Goal: Task Accomplishment & Management: Complete application form

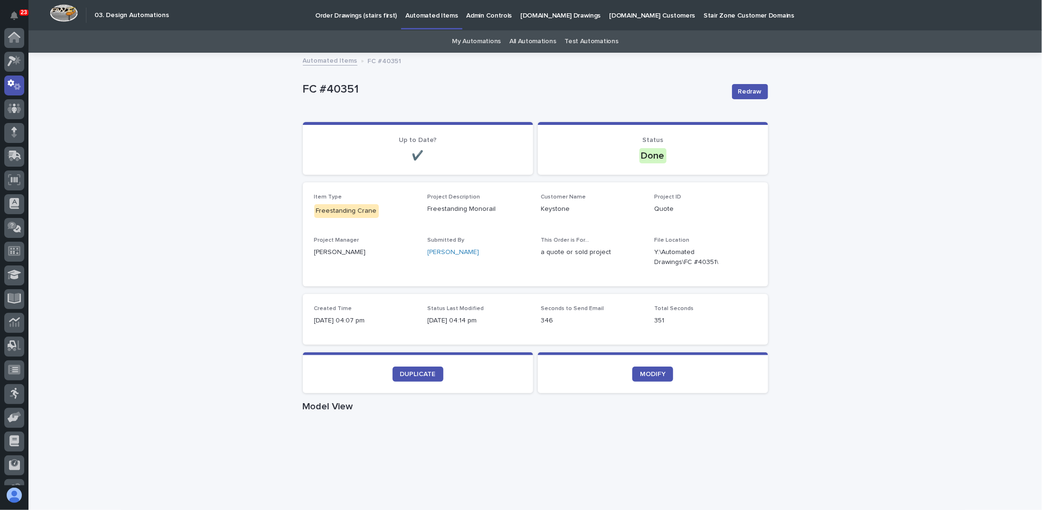
scroll to position [47, 0]
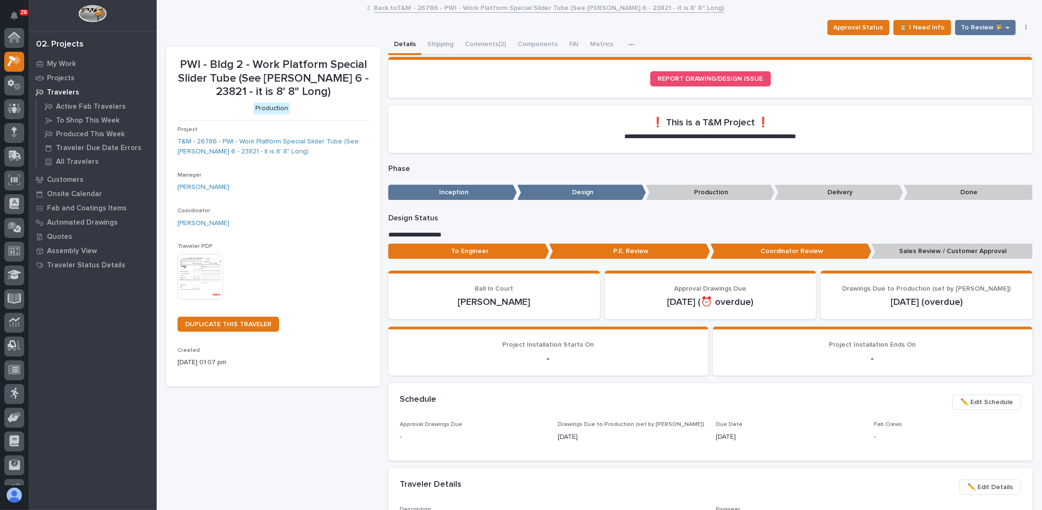
scroll to position [24, 0]
click at [963, 29] on span "To Review 👨‍🏭 →" at bounding box center [986, 27] width 48 height 11
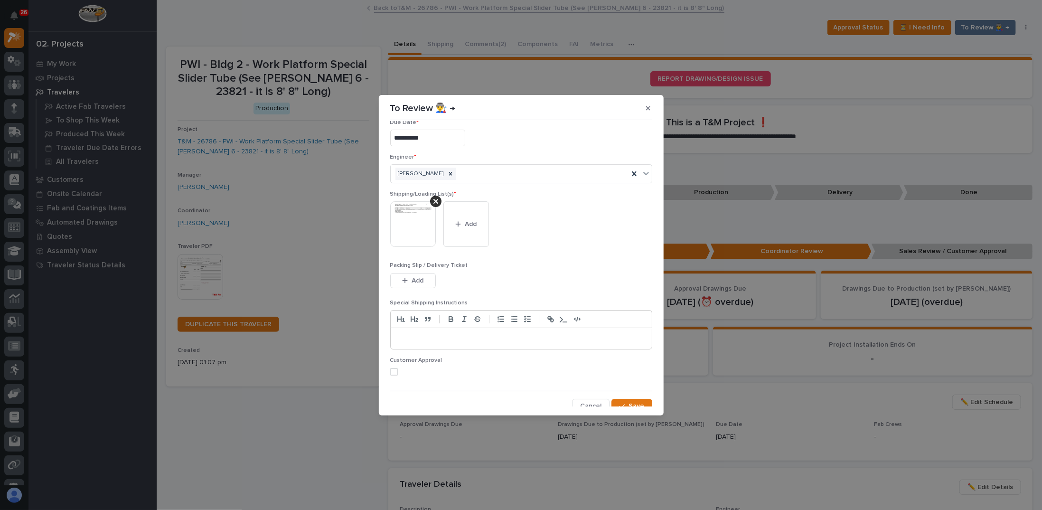
scroll to position [18, 0]
click at [621, 398] on icon "button" at bounding box center [622, 400] width 6 height 7
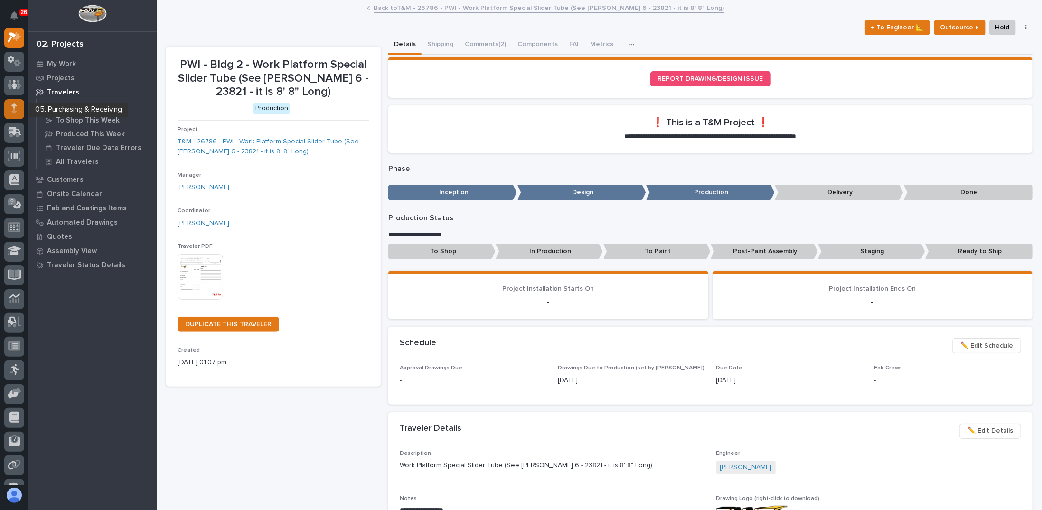
click at [16, 111] on icon at bounding box center [13, 111] width 5 height 5
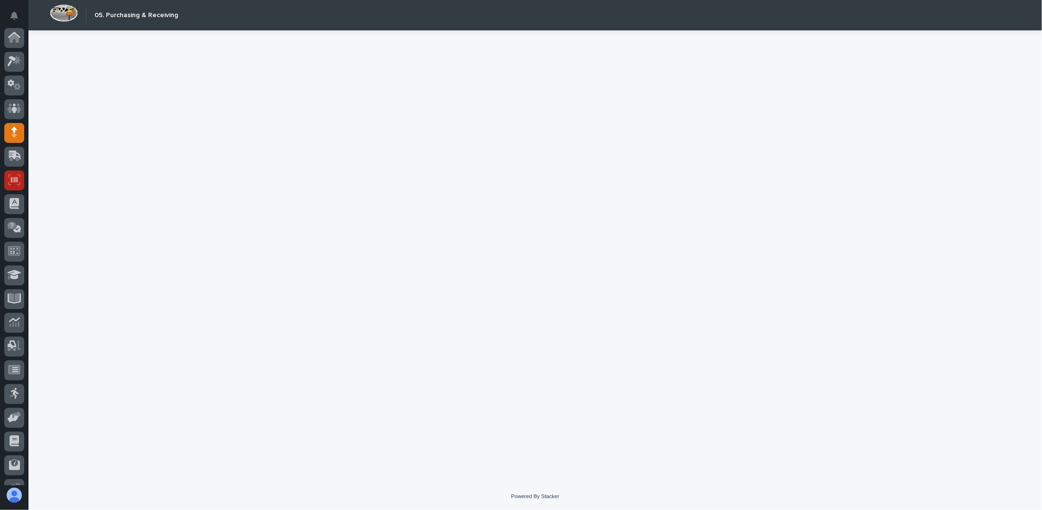
scroll to position [65, 0]
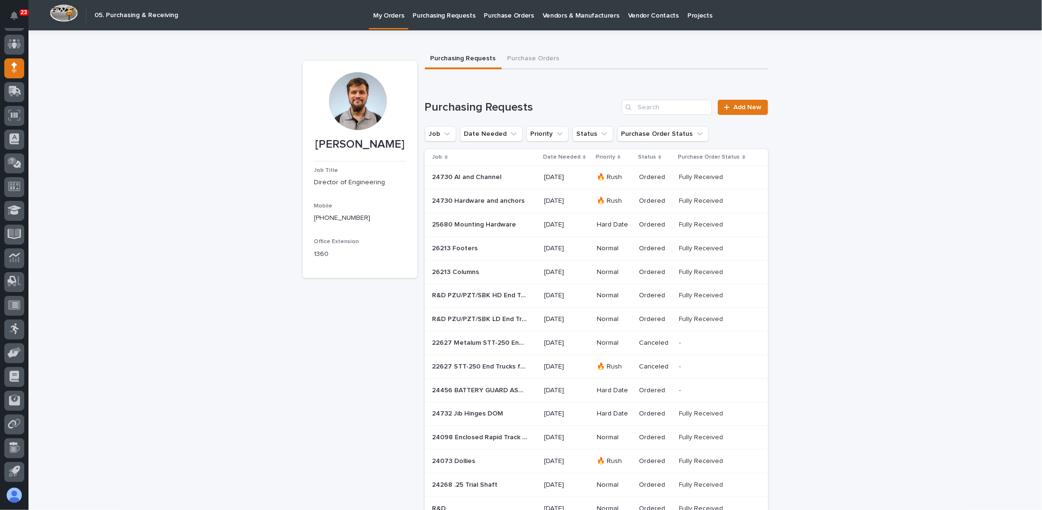
click at [427, 20] on link "Purchasing Requests" at bounding box center [443, 14] width 71 height 29
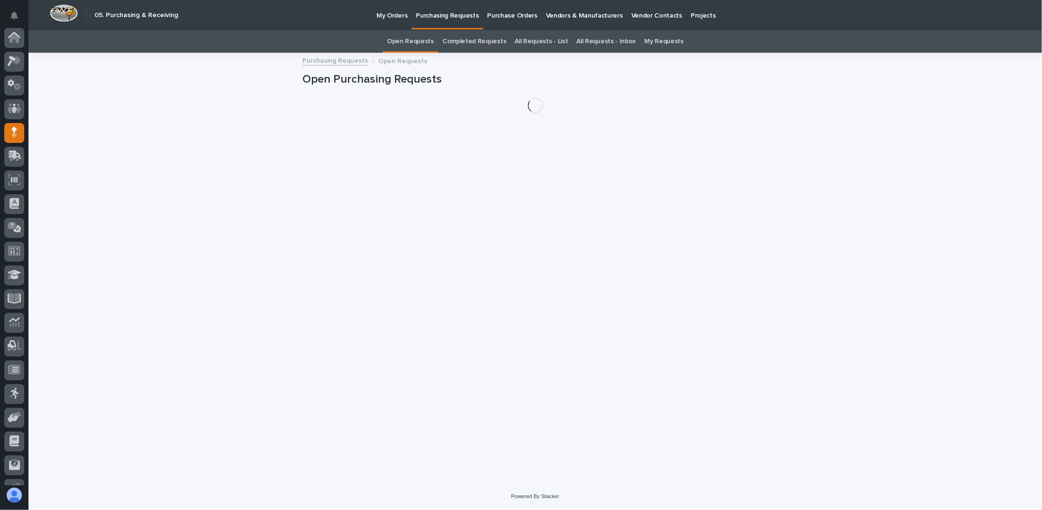
scroll to position [65, 0]
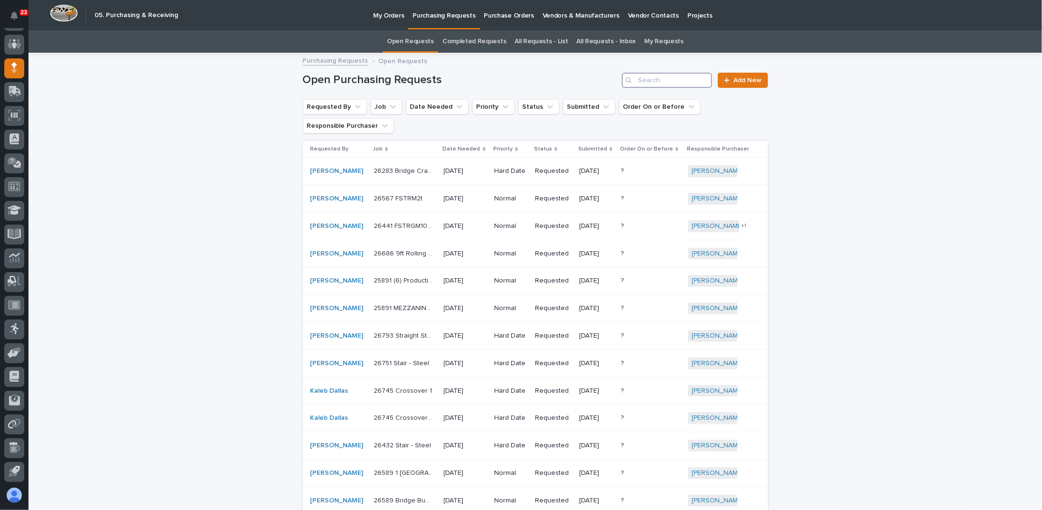
click at [665, 84] on input "Search" at bounding box center [667, 80] width 90 height 15
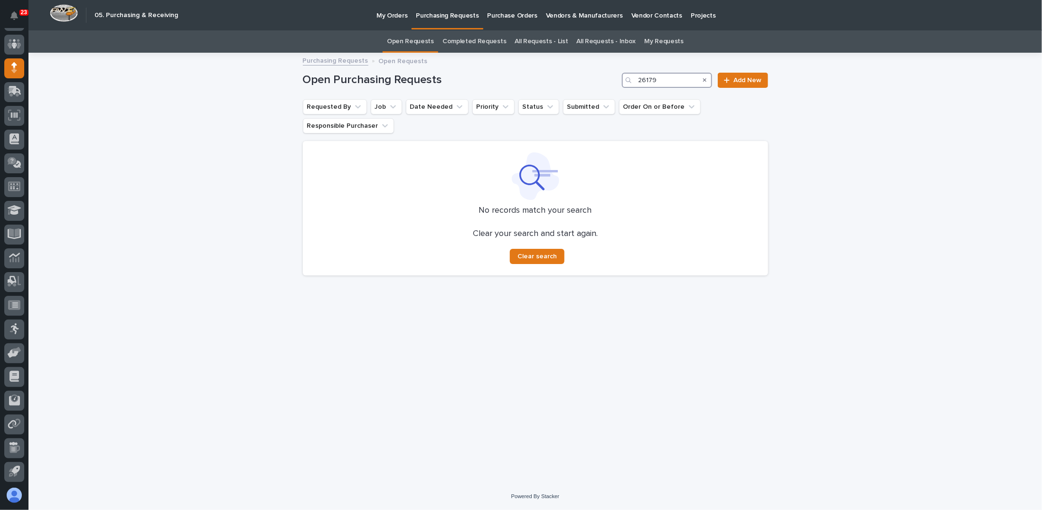
type input "26179"
click at [543, 40] on link "All Requests - List" at bounding box center [541, 41] width 53 height 22
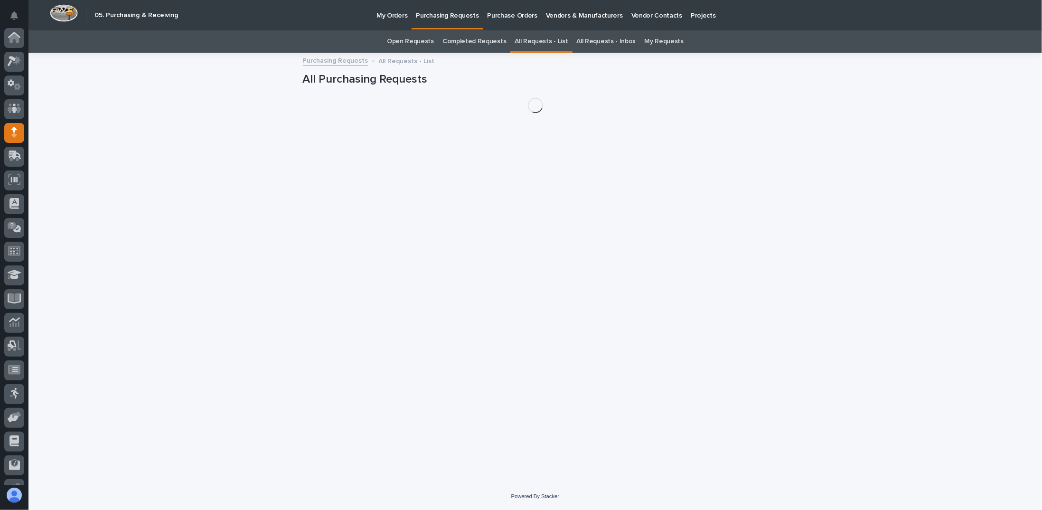
scroll to position [65, 0]
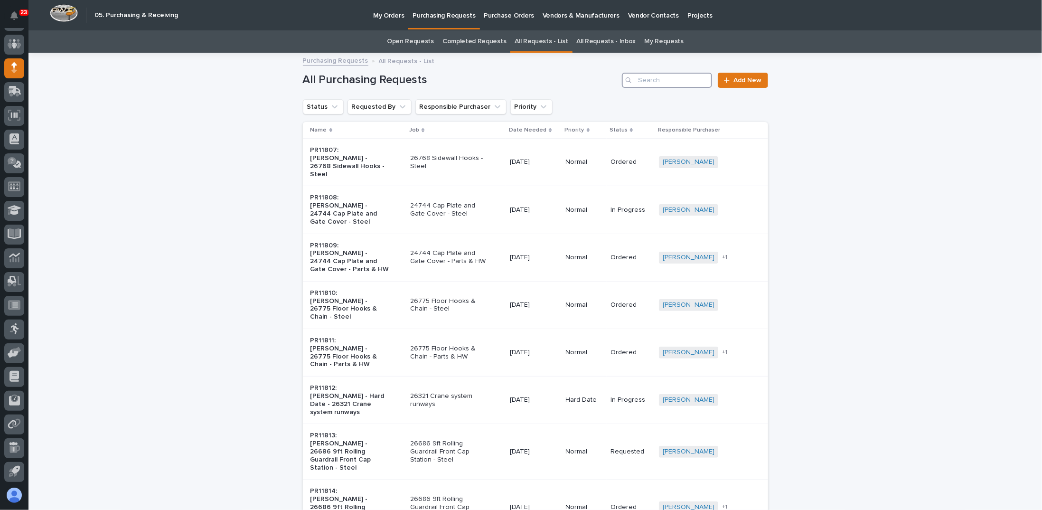
click at [677, 80] on input "Search" at bounding box center [667, 80] width 90 height 15
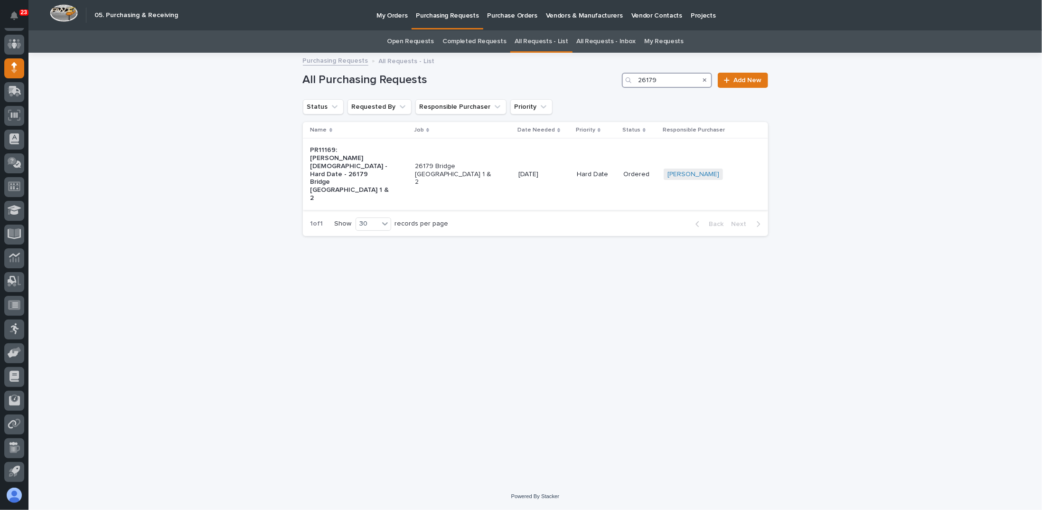
type input "26179"
click at [446, 162] on p "26179 Bridge [GEOGRAPHIC_DATA] 1 & 2" at bounding box center [454, 174] width 79 height 24
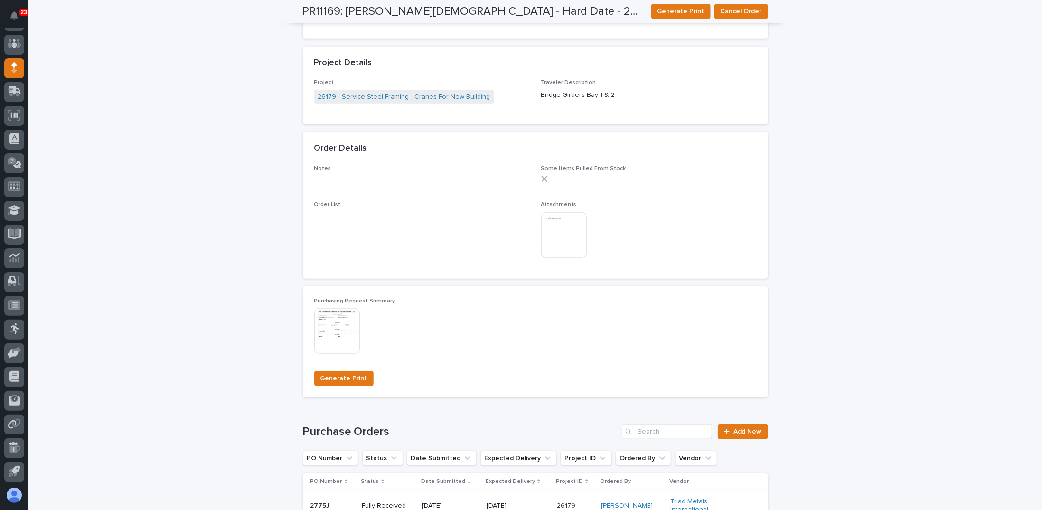
scroll to position [605, 0]
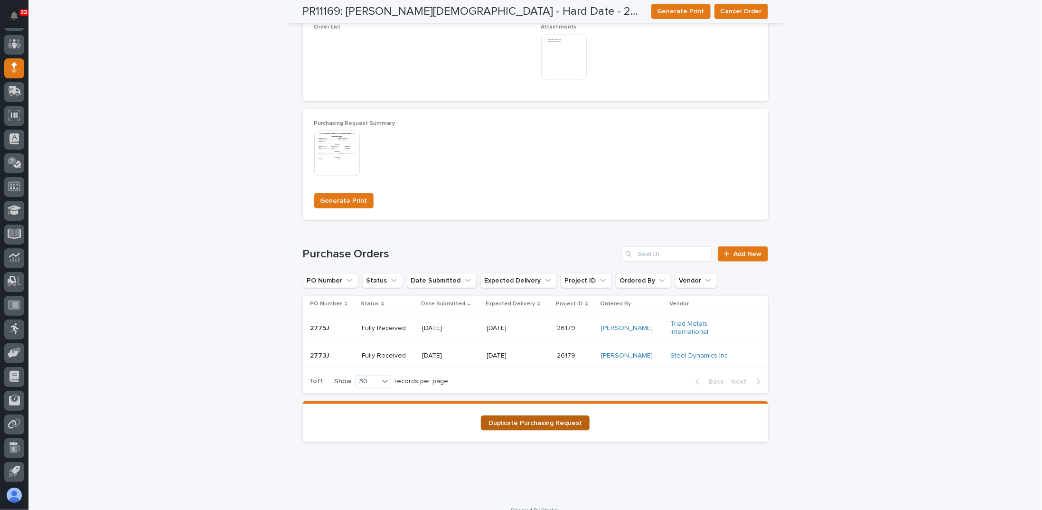
click at [525, 420] on span "Duplicate Purchasing Request" at bounding box center [536, 423] width 94 height 7
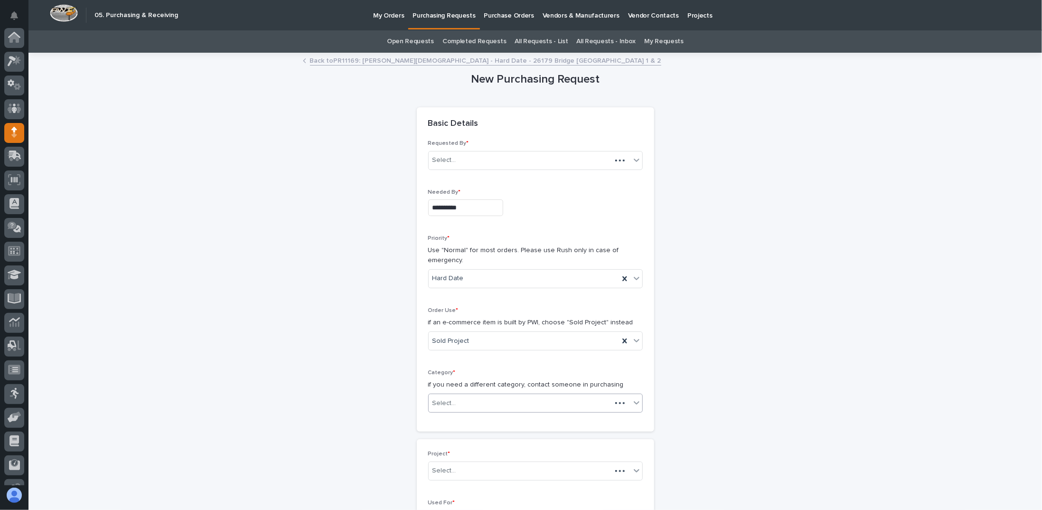
scroll to position [65, 0]
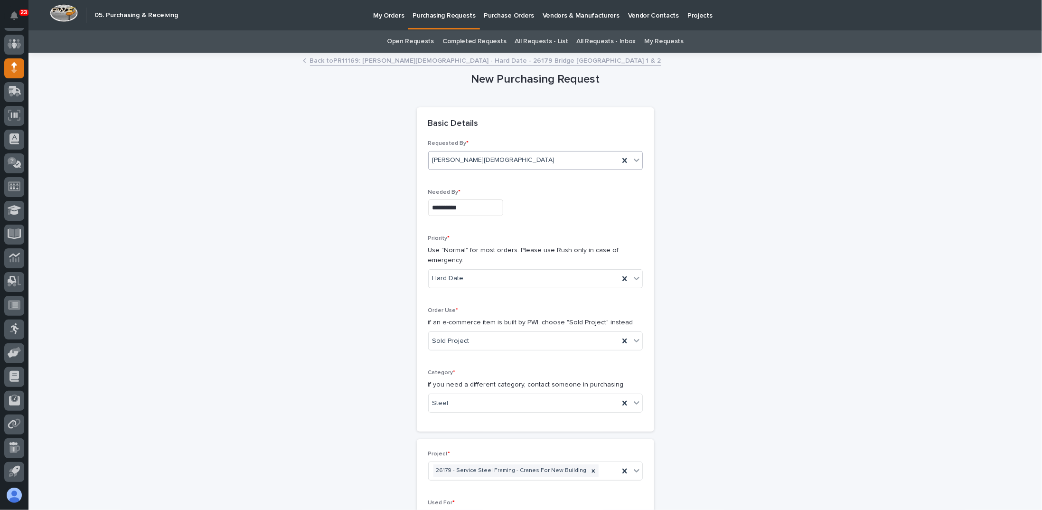
click at [467, 162] on div "[PERSON_NAME][DEMOGRAPHIC_DATA]" at bounding box center [524, 160] width 190 height 16
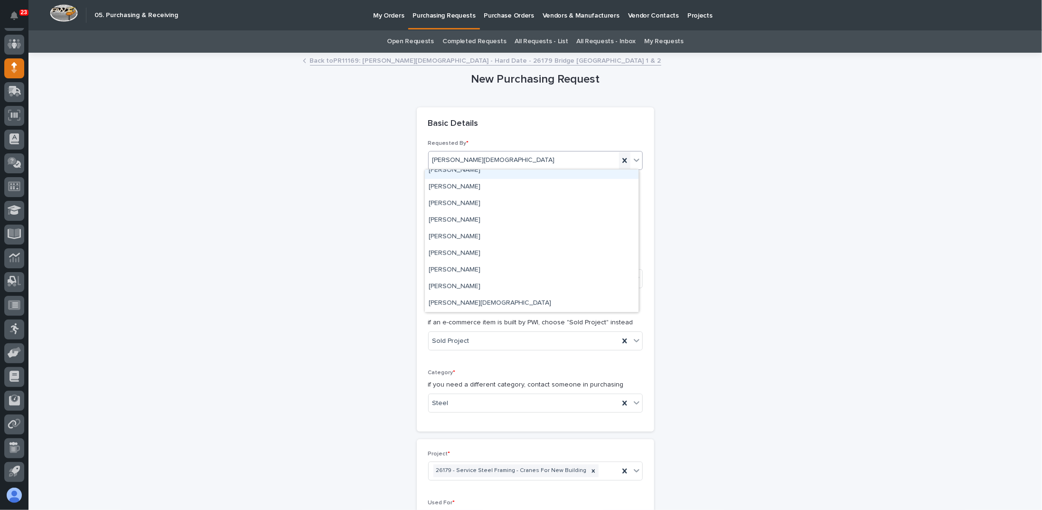
click at [623, 160] on icon at bounding box center [624, 160] width 9 height 9
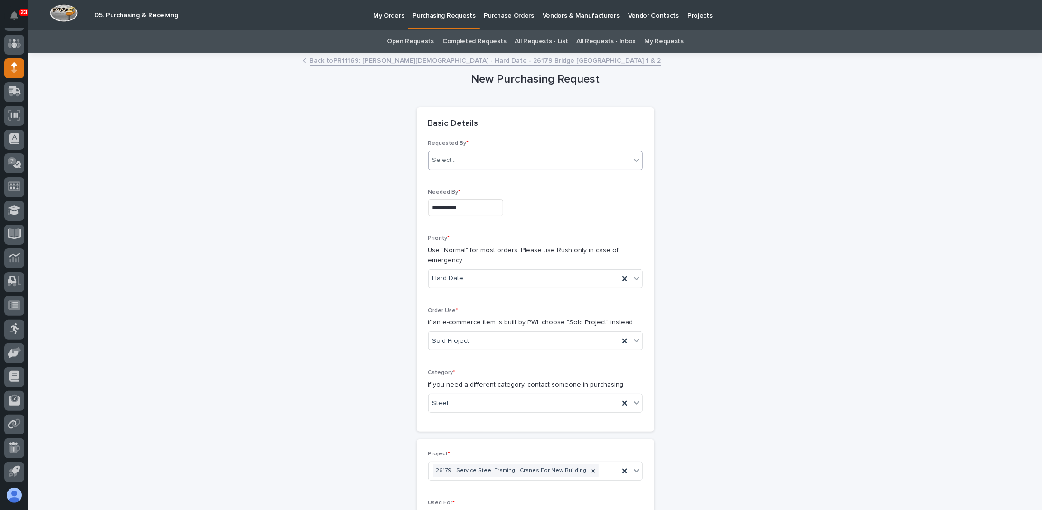
click at [499, 160] on div "Select..." at bounding box center [530, 160] width 202 height 16
type input "********"
click at [472, 181] on div "[PERSON_NAME]" at bounding box center [532, 178] width 214 height 17
click at [462, 208] on input "**********" at bounding box center [465, 207] width 75 height 17
click at [503, 63] on button "Next Month" at bounding box center [504, 59] width 15 height 15
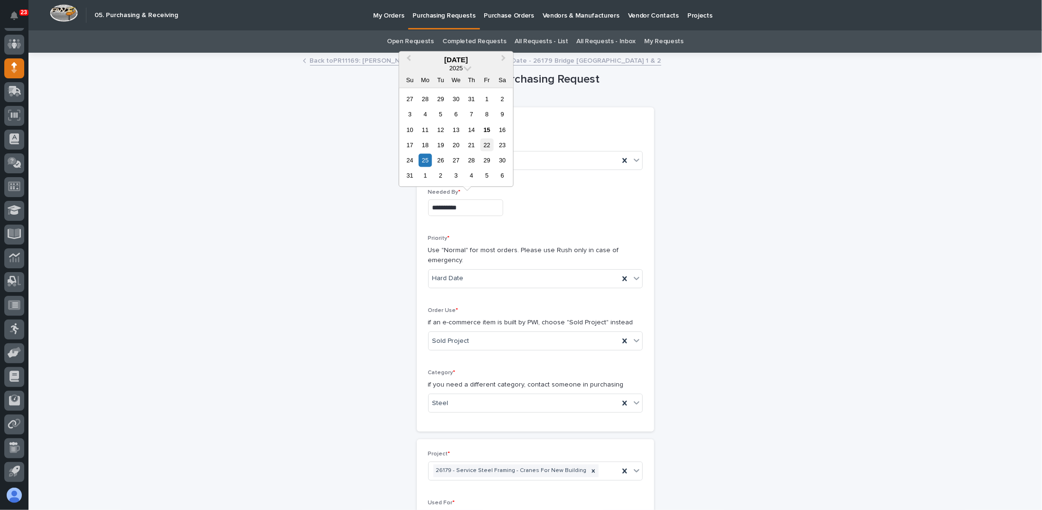
click at [488, 148] on div "22" at bounding box center [487, 145] width 13 height 13
type input "**********"
click at [474, 279] on div "Hard Date" at bounding box center [524, 279] width 190 height 16
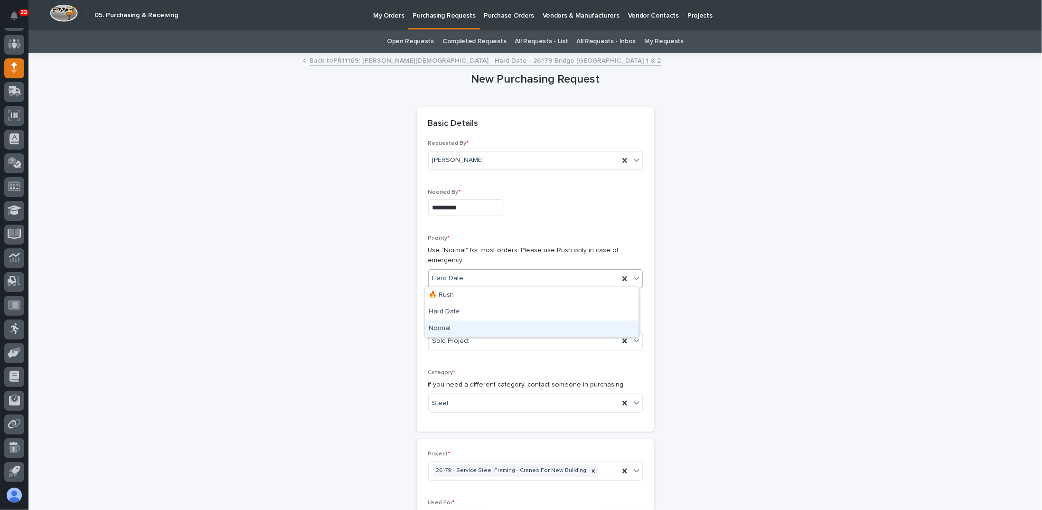
click at [450, 325] on div "Normal" at bounding box center [532, 329] width 214 height 17
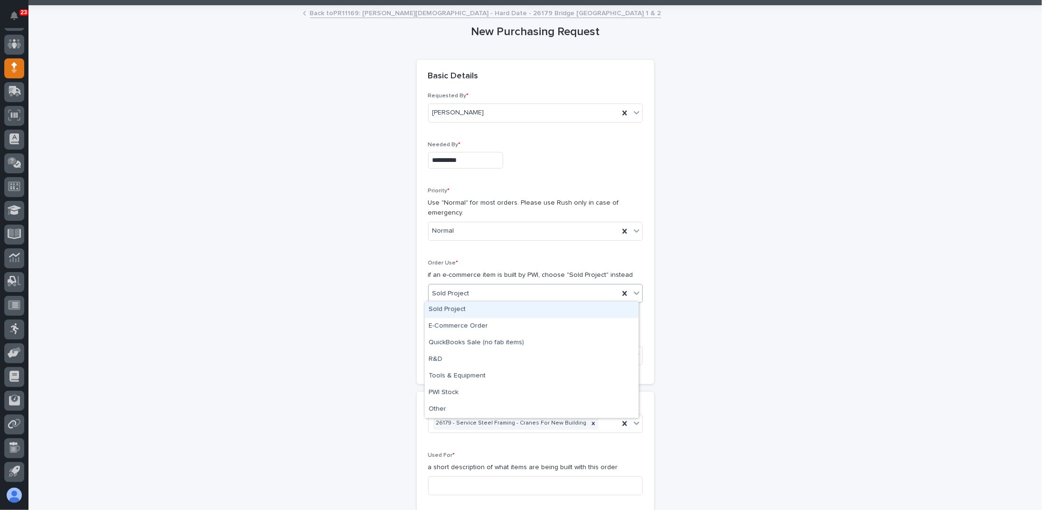
click at [454, 291] on span "Sold Project" at bounding box center [451, 294] width 37 height 10
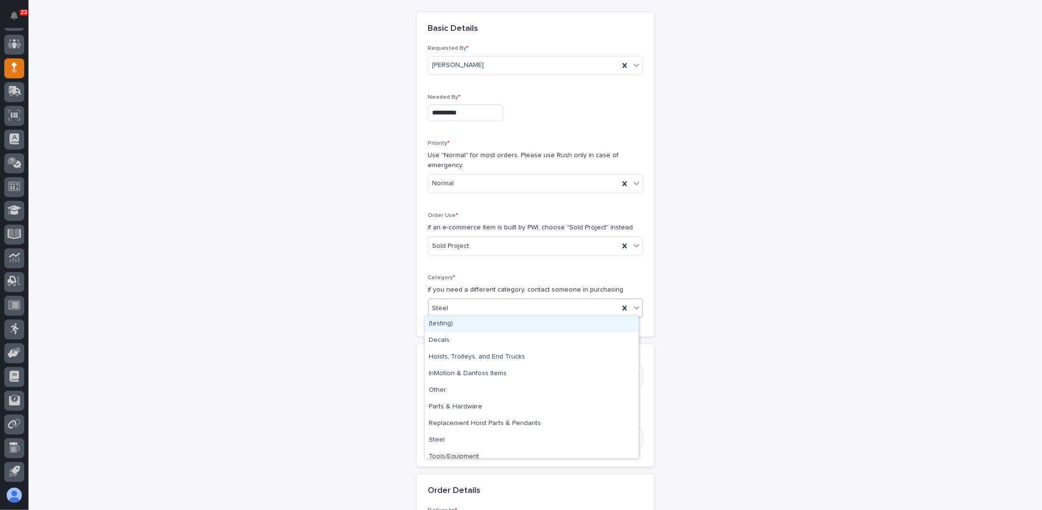
click at [445, 303] on div "Steel" at bounding box center [524, 309] width 190 height 16
click at [435, 306] on span "Steel" at bounding box center [441, 308] width 16 height 10
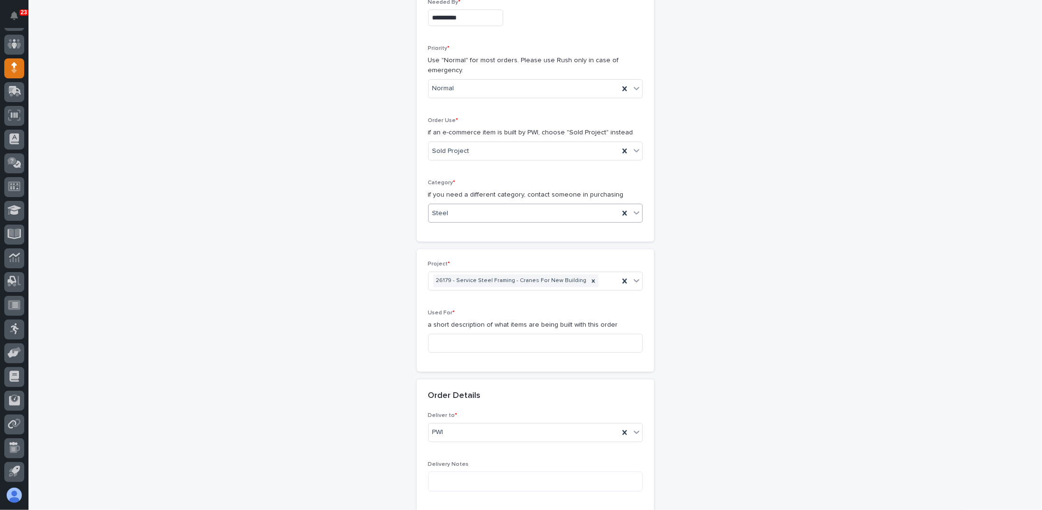
scroll to position [237, 0]
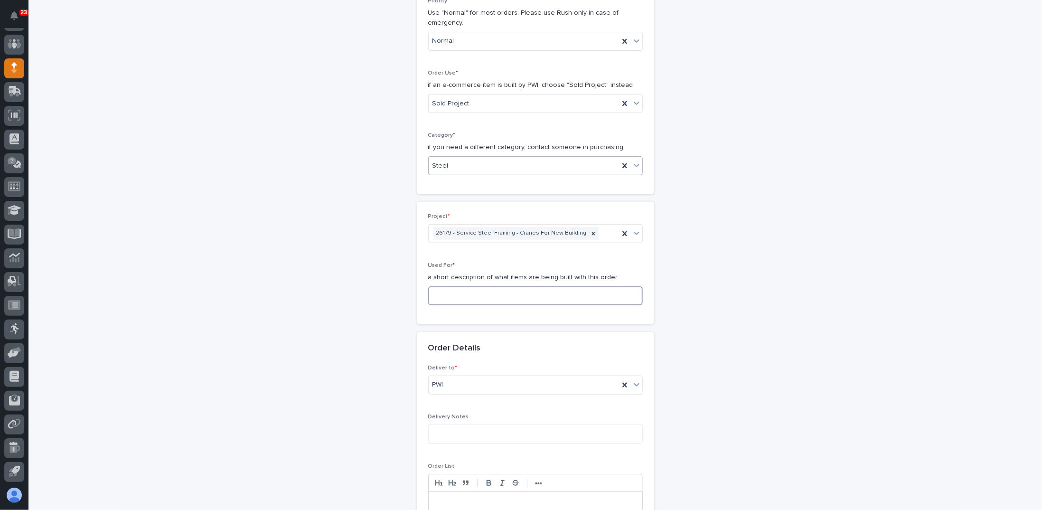
click at [464, 291] on input at bounding box center [535, 295] width 215 height 19
type input "BOX GIRDER PLATES"
click at [304, 374] on div "**********" at bounding box center [535, 360] width 465 height 1088
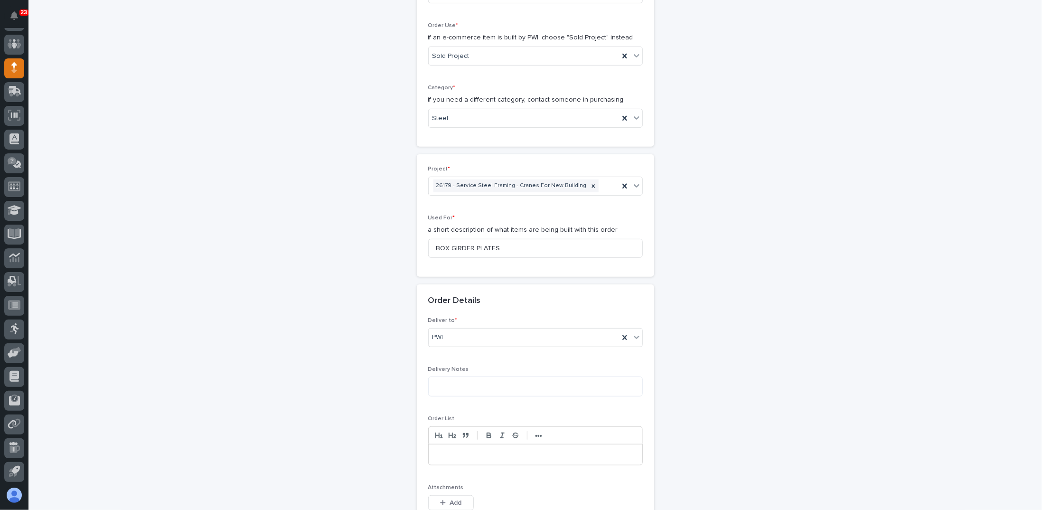
scroll to position [380, 0]
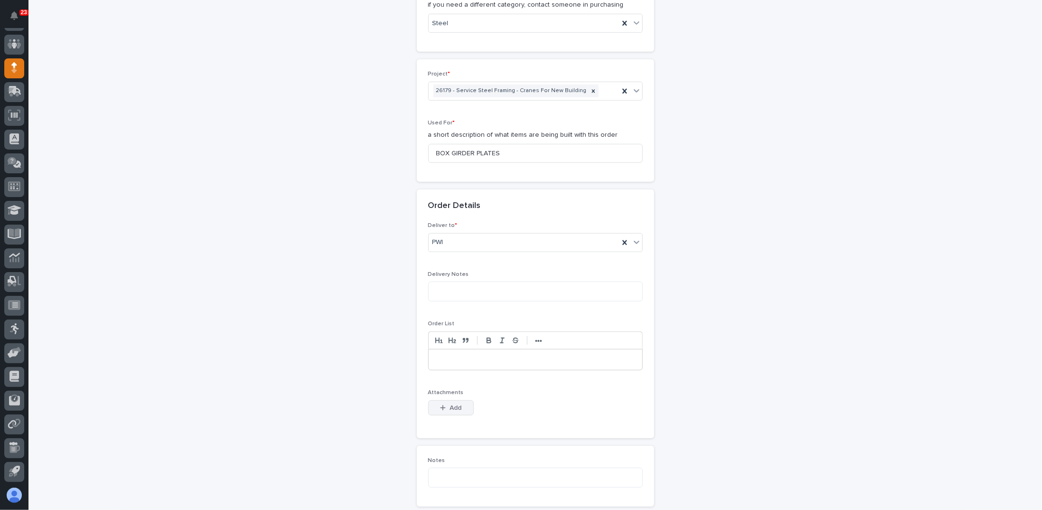
click at [451, 400] on button "Add" at bounding box center [451, 407] width 46 height 15
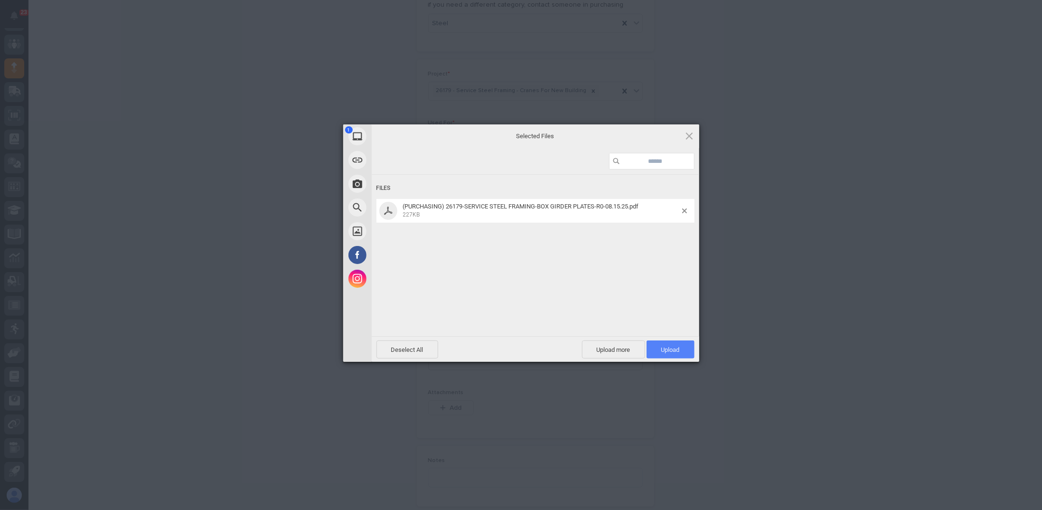
click at [676, 347] on span "Upload 1" at bounding box center [671, 349] width 19 height 7
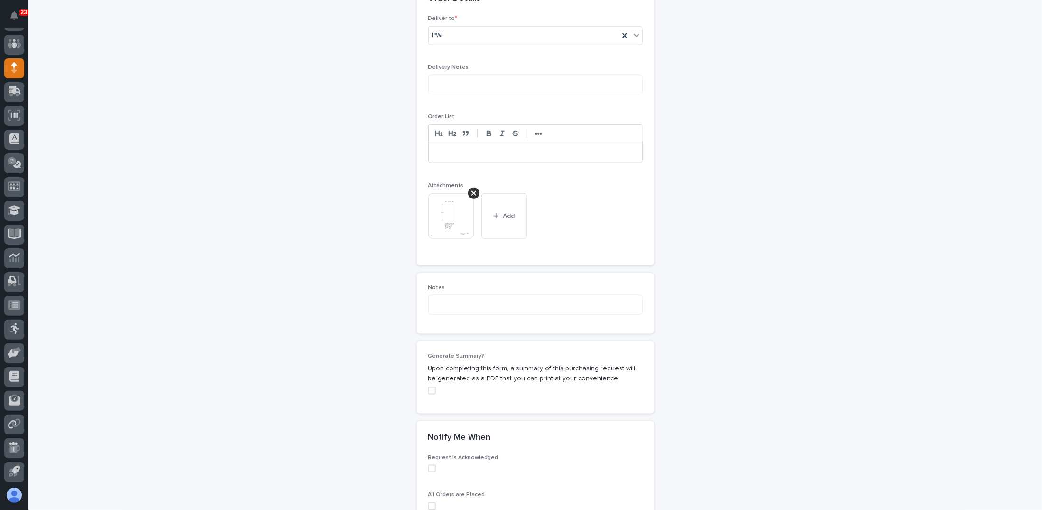
scroll to position [729, 0]
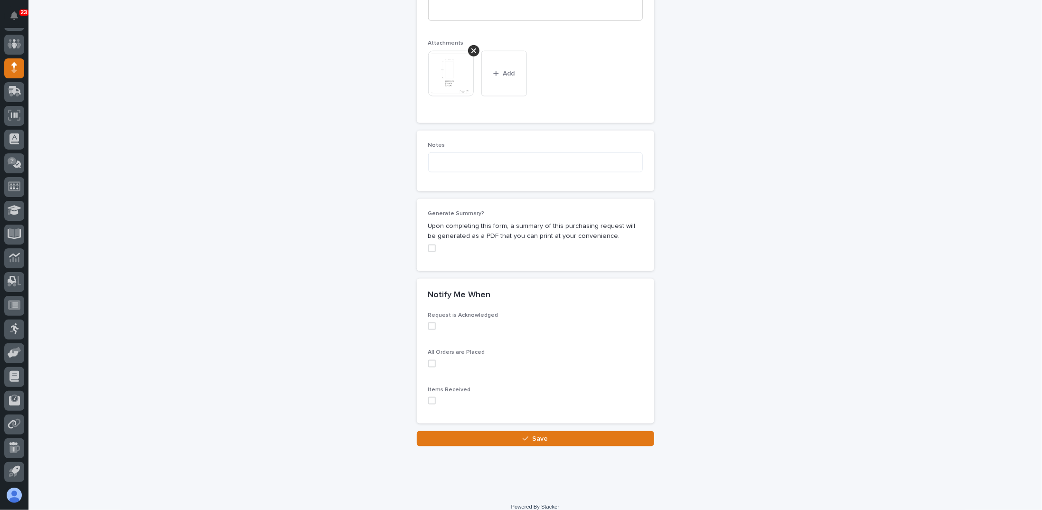
click at [428, 246] on span at bounding box center [432, 249] width 8 height 8
click at [428, 322] on span at bounding box center [432, 326] width 8 height 8
click at [428, 362] on span at bounding box center [432, 364] width 8 height 8
click at [428, 399] on span at bounding box center [432, 401] width 8 height 8
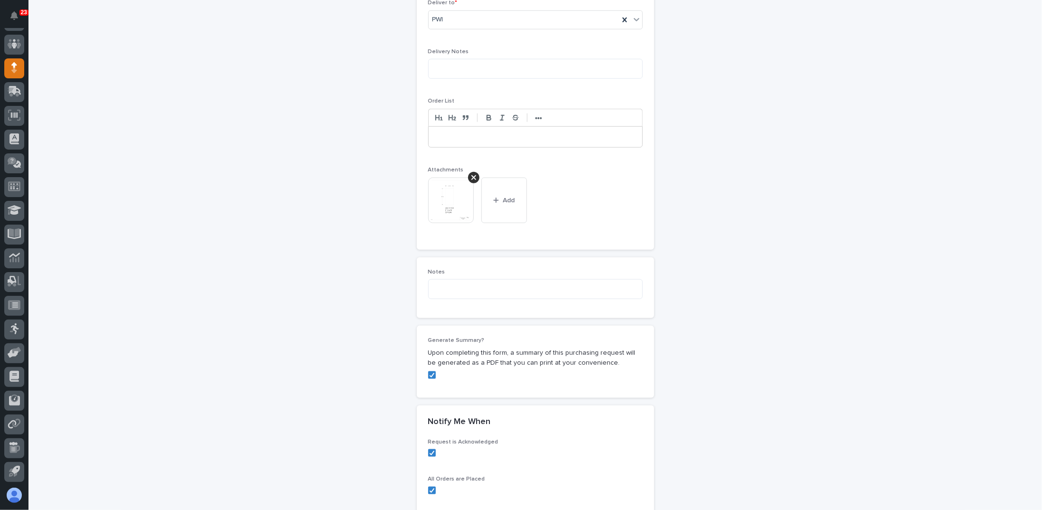
scroll to position [736, 0]
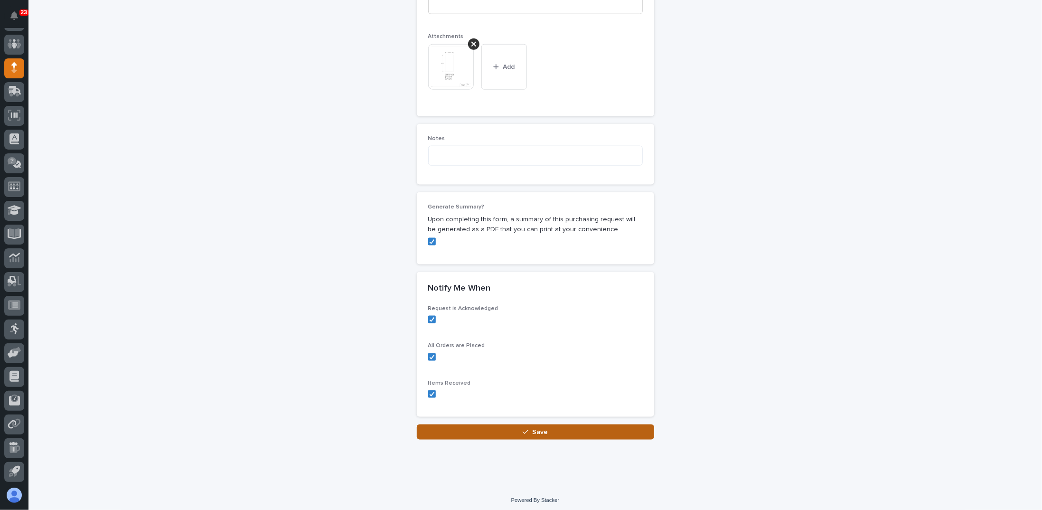
click at [515, 431] on button "Save" at bounding box center [535, 432] width 237 height 15
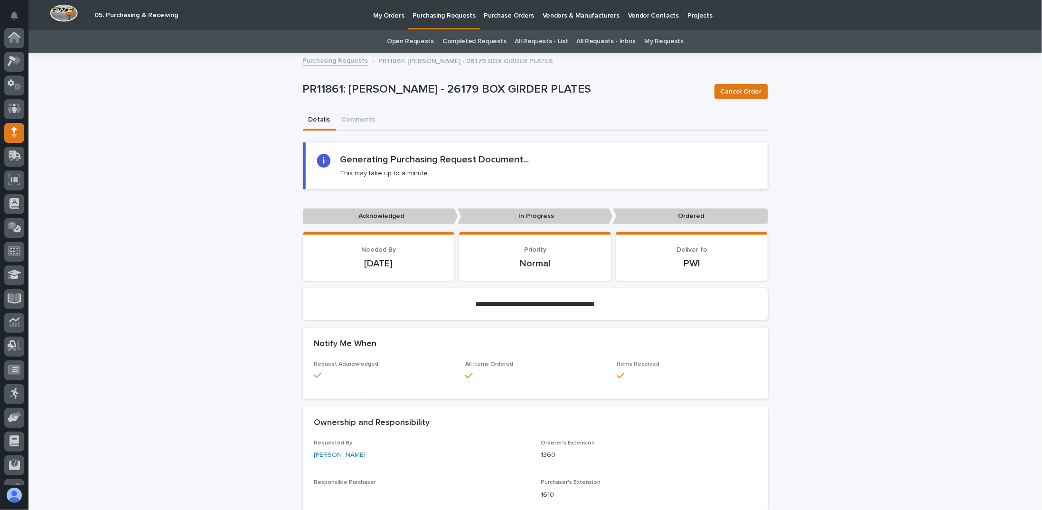
scroll to position [65, 0]
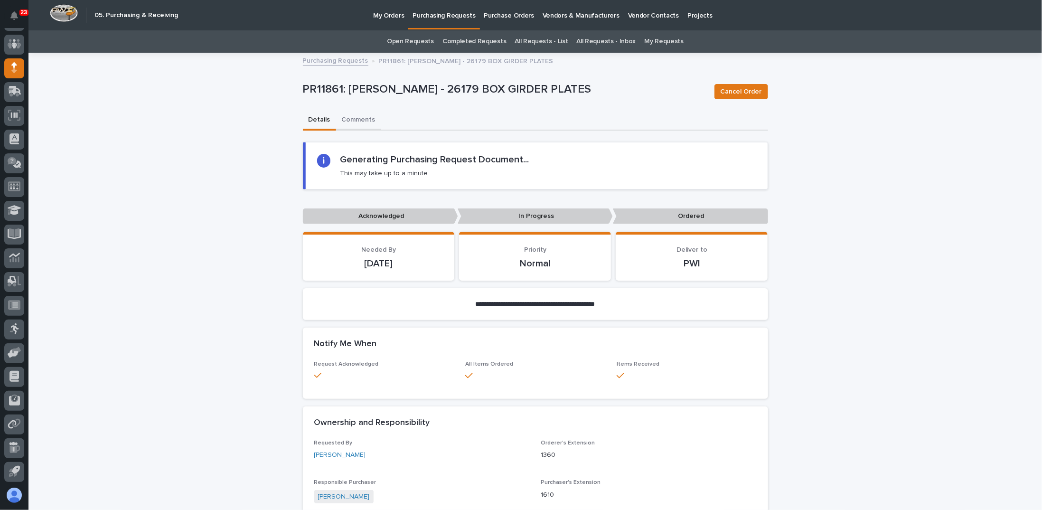
click at [348, 123] on button "Comments" at bounding box center [358, 121] width 45 height 20
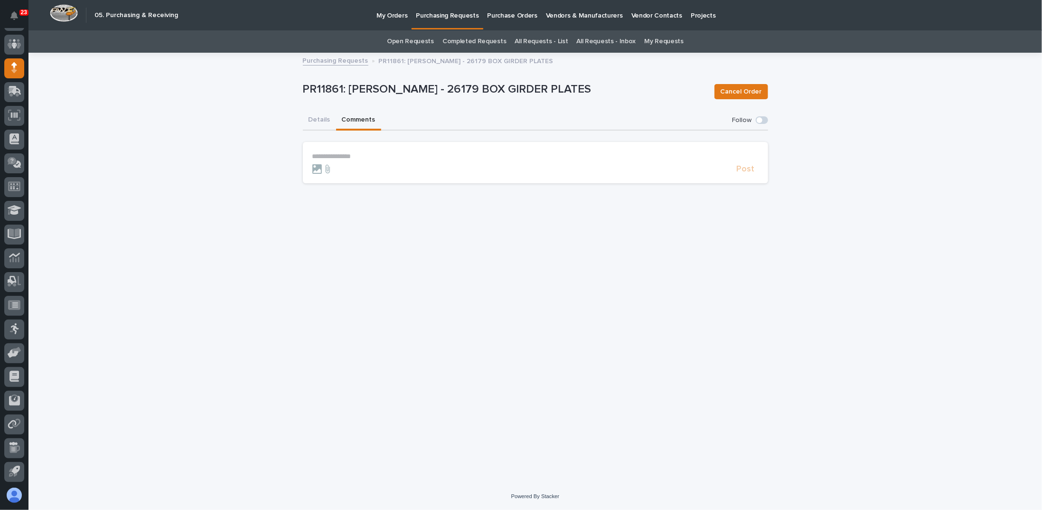
click at [360, 154] on p "**********" at bounding box center [535, 156] width 446 height 8
click at [335, 171] on span "[PERSON_NAME][DEMOGRAPHIC_DATA]" at bounding box center [378, 169] width 126 height 7
click at [382, 154] on p "﻿ * ******** ﻿ ﻿" at bounding box center [535, 156] width 446 height 9
click at [373, 167] on span "[PERSON_NAME]" at bounding box center [375, 170] width 53 height 7
click at [398, 157] on p "**********" at bounding box center [535, 156] width 446 height 9
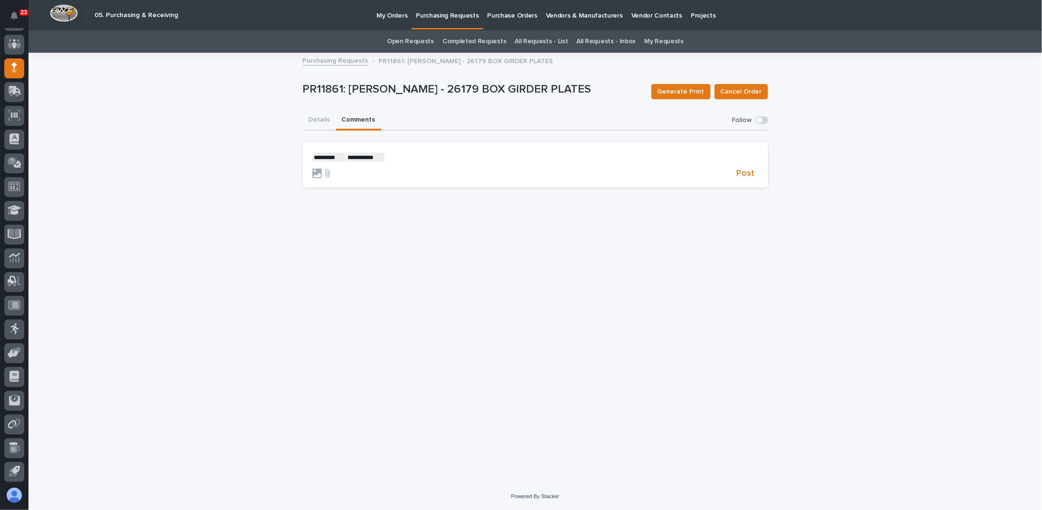
click at [398, 157] on p "**********" at bounding box center [535, 156] width 446 height 9
click at [750, 174] on span "Post" at bounding box center [746, 173] width 18 height 9
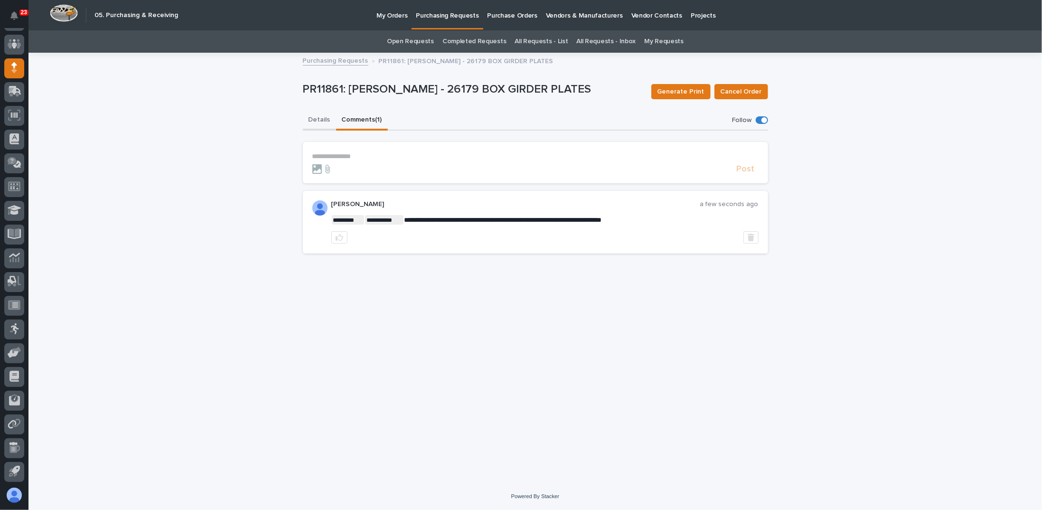
click at [319, 121] on button "Details" at bounding box center [319, 121] width 33 height 20
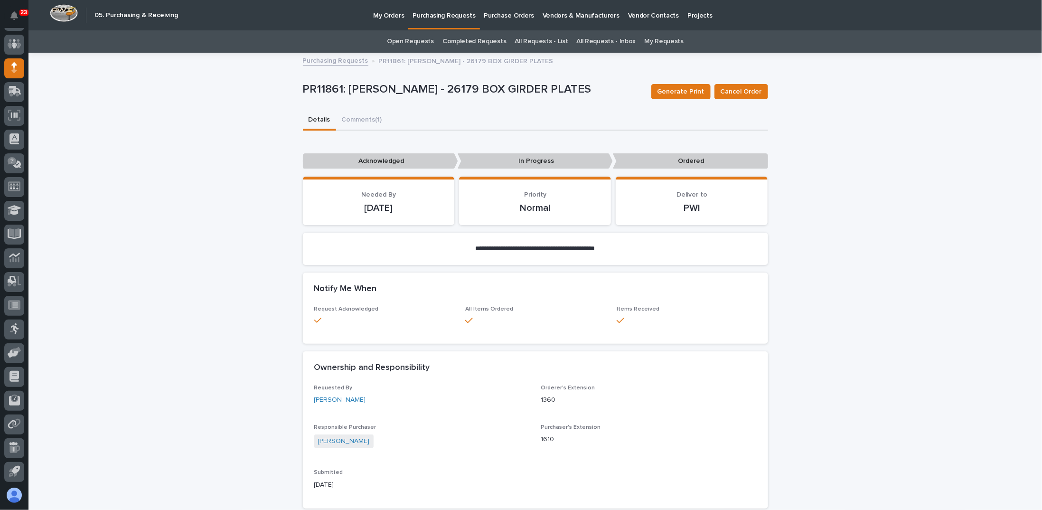
drag, startPoint x: 64, startPoint y: 83, endPoint x: 49, endPoint y: 73, distance: 17.8
click at [19, 52] on div at bounding box center [14, 45] width 20 height 20
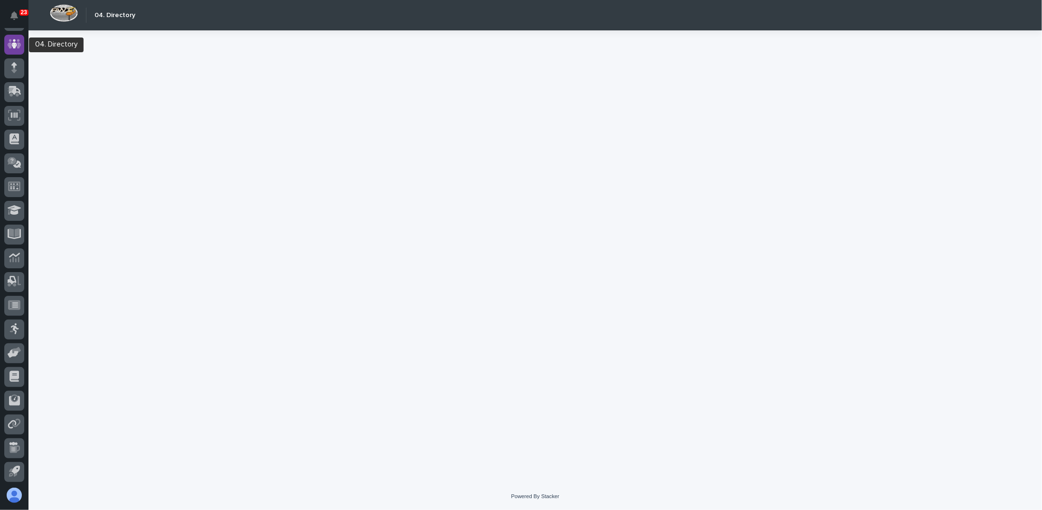
scroll to position [23, 0]
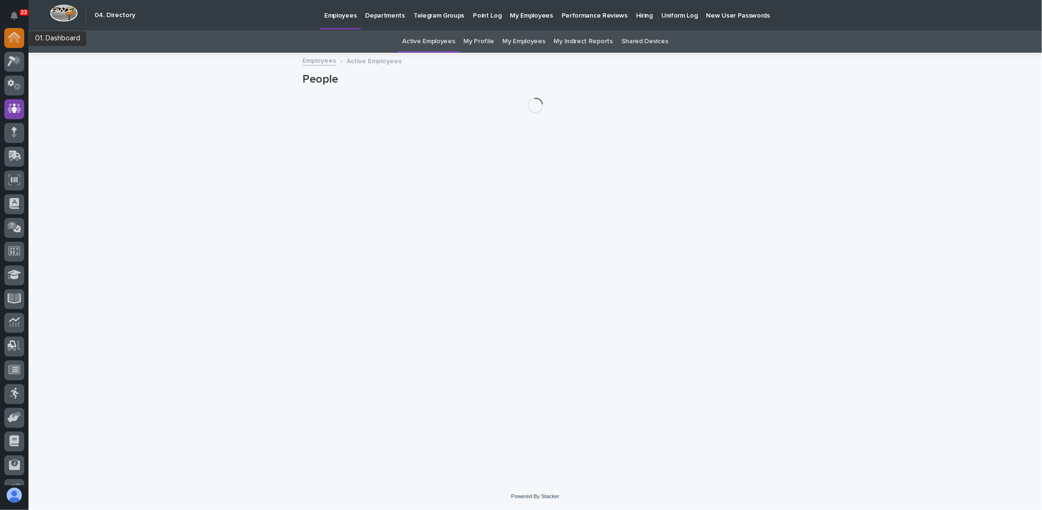
click at [14, 38] on icon at bounding box center [13, 38] width 9 height 9
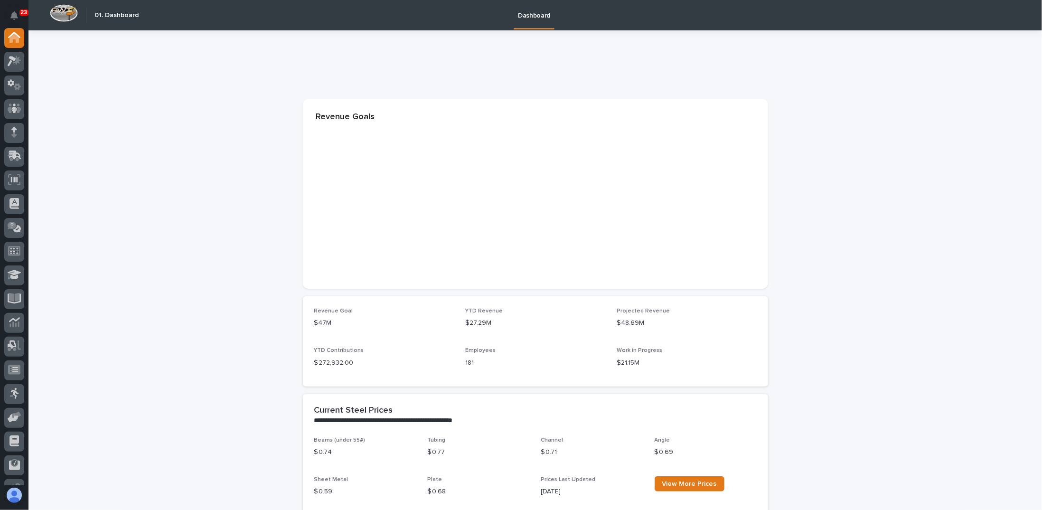
click at [87, 78] on div "**********" at bounding box center [535, 425] width 1014 height 791
